Goal: Task Accomplishment & Management: Use online tool/utility

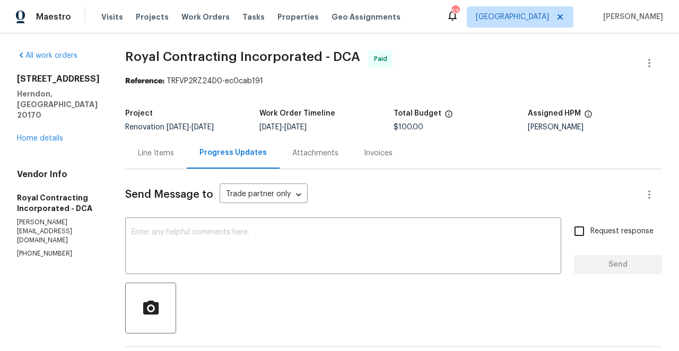
click at [166, 156] on div "Line Items" at bounding box center [156, 153] width 36 height 11
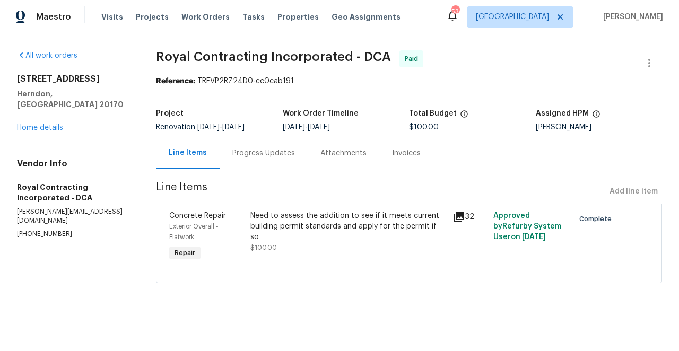
click at [459, 213] on icon at bounding box center [459, 217] width 11 height 11
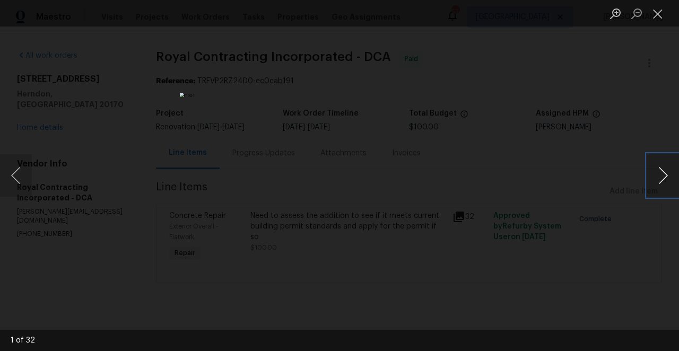
click at [660, 172] on button "Next image" at bounding box center [664, 175] width 32 height 42
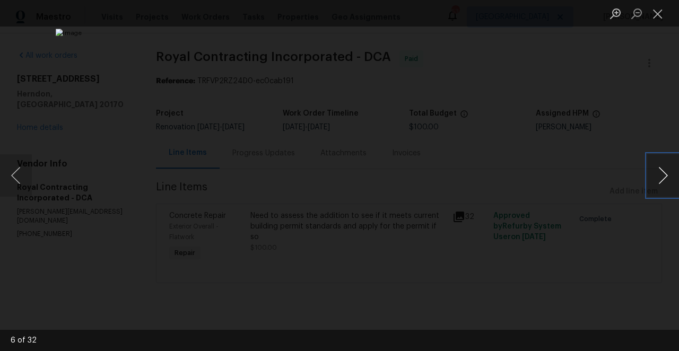
click at [660, 172] on button "Next image" at bounding box center [664, 175] width 32 height 42
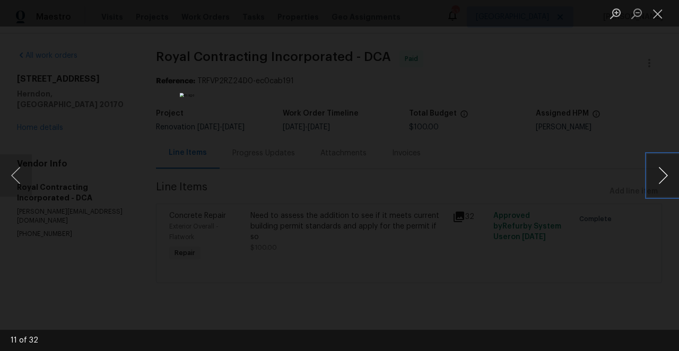
click at [660, 172] on button "Next image" at bounding box center [664, 175] width 32 height 42
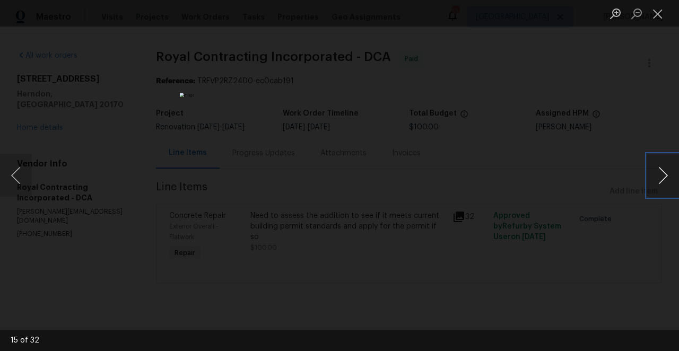
click at [660, 172] on button "Next image" at bounding box center [664, 175] width 32 height 42
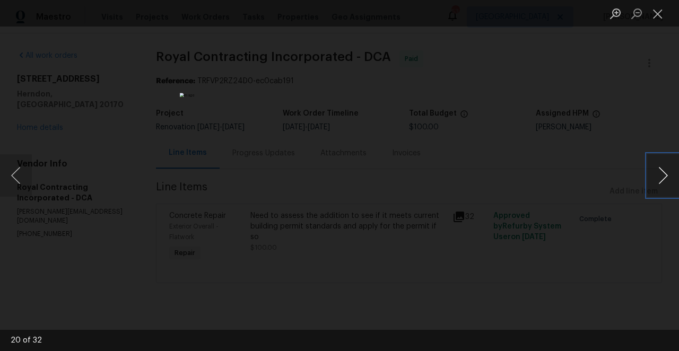
click at [660, 172] on button "Next image" at bounding box center [664, 175] width 32 height 42
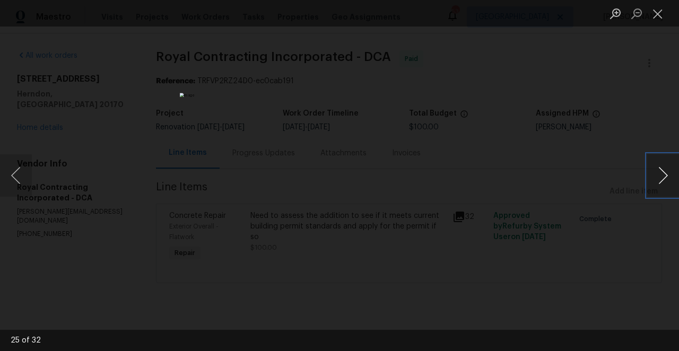
click at [660, 172] on button "Next image" at bounding box center [664, 175] width 32 height 42
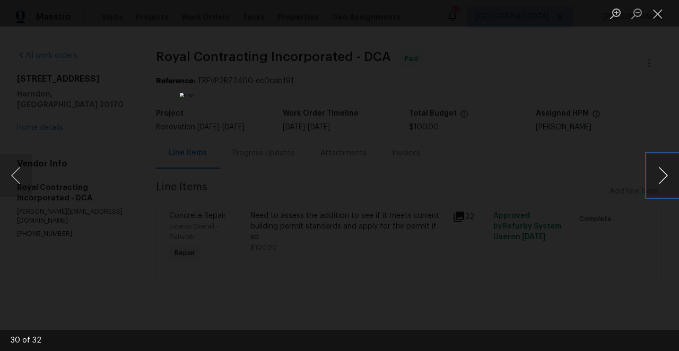
click at [660, 172] on button "Next image" at bounding box center [664, 175] width 32 height 42
click at [18, 177] on button "Previous image" at bounding box center [16, 175] width 32 height 42
click at [665, 175] on button "Next image" at bounding box center [664, 175] width 32 height 42
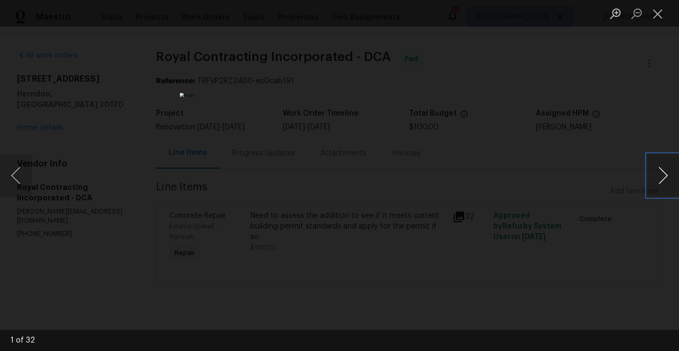
click at [665, 175] on button "Next image" at bounding box center [664, 175] width 32 height 42
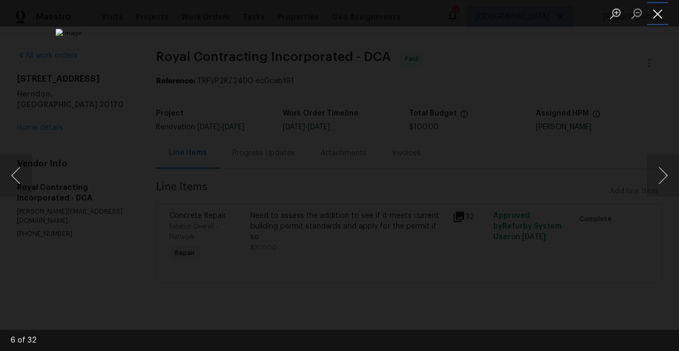
click at [660, 13] on button "Close lightbox" at bounding box center [658, 13] width 21 height 19
